Goal: Task Accomplishment & Management: Use online tool/utility

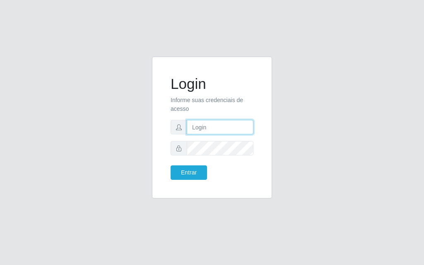
click at [215, 129] on input "text" at bounding box center [220, 127] width 67 height 14
type input "luiz@divinofogao"
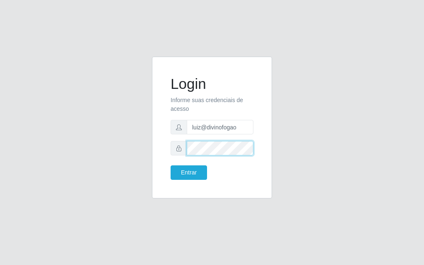
click at [170, 165] on button "Entrar" at bounding box center [188, 172] width 36 height 14
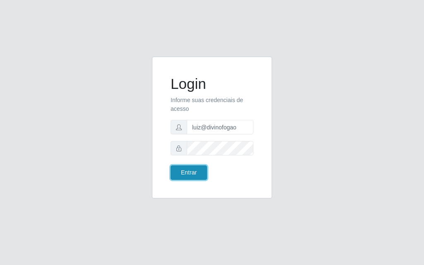
click at [186, 165] on button "Entrar" at bounding box center [188, 172] width 36 height 14
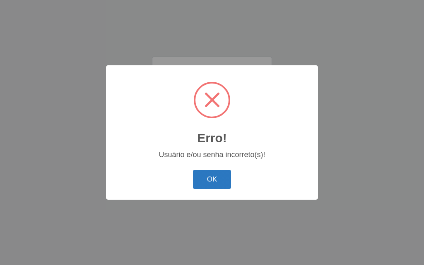
click at [222, 175] on button "OK" at bounding box center [212, 179] width 38 height 19
click at [228, 155] on div "Usuário e/ou senha incorreto(s)!" at bounding box center [211, 155] width 195 height 9
click at [218, 177] on button "OK" at bounding box center [212, 179] width 38 height 19
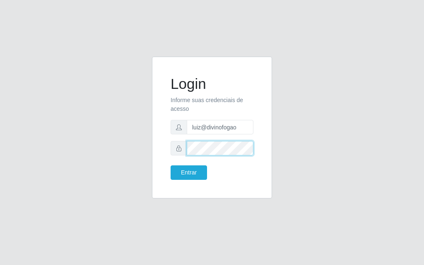
click at [170, 165] on button "Entrar" at bounding box center [188, 172] width 36 height 14
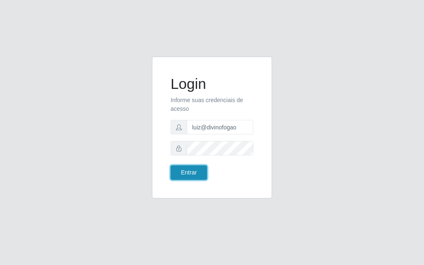
click at [182, 172] on button "Entrar" at bounding box center [188, 172] width 36 height 14
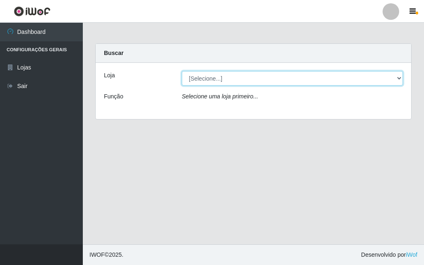
click at [209, 82] on select "[Selecione...] Divino Fogão - [GEOGRAPHIC_DATA]" at bounding box center [292, 78] width 221 height 14
select select "499"
click at [182, 71] on select "[Selecione...] Divino Fogão - [GEOGRAPHIC_DATA]" at bounding box center [292, 78] width 221 height 14
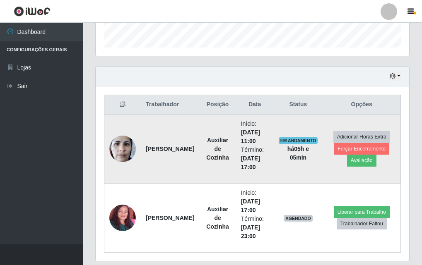
scroll to position [275, 0]
